Goal: Check status: Check status

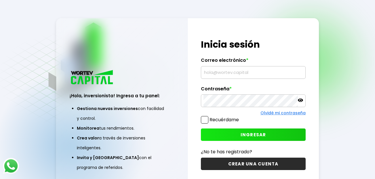
type input "[EMAIL_ADDRESS][PERSON_NAME][PERSON_NAME][DOMAIN_NAME]"
click at [223, 131] on button "INGRESAR" at bounding box center [253, 134] width 105 height 12
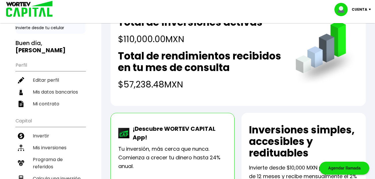
scroll to position [48, 0]
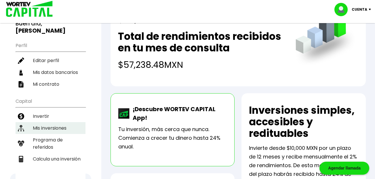
click at [58, 127] on li "Mis inversiones" at bounding box center [51, 128] width 70 height 12
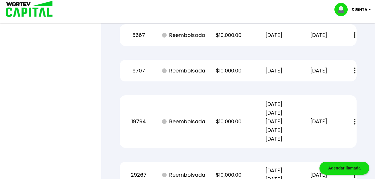
scroll to position [694, 0]
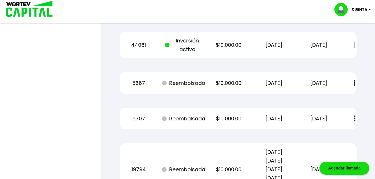
drag, startPoint x: 289, startPoint y: 46, endPoint x: 258, endPoint y: 45, distance: 31.4
click at [258, 45] on p "[DATE]" at bounding box center [274, 45] width 38 height 9
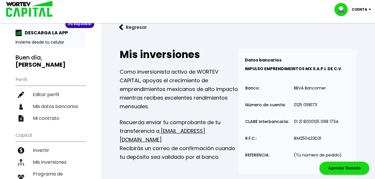
scroll to position [0, 0]
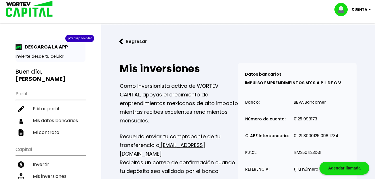
click at [131, 39] on button "Regresar" at bounding box center [133, 41] width 45 height 15
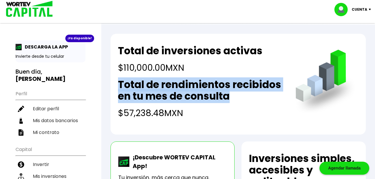
drag, startPoint x: 231, startPoint y: 96, endPoint x: 118, endPoint y: 87, distance: 113.9
click at [118, 87] on h2 "Total de rendimientos recibidos en tu mes de consulta" at bounding box center [201, 90] width 166 height 23
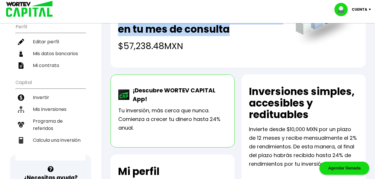
scroll to position [48, 0]
